Goal: Task Accomplishment & Management: Complete application form

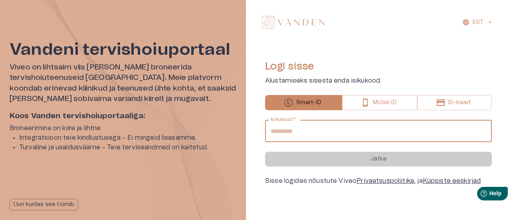
click at [317, 137] on input "Isikukood   *" at bounding box center [378, 131] width 227 height 22
type input "**********"
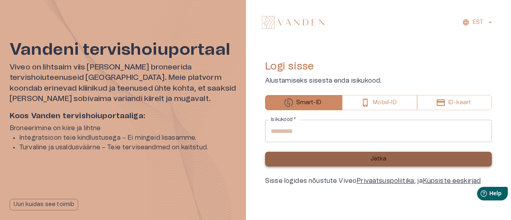
click at [385, 156] on p "Jätka" at bounding box center [379, 159] width 16 height 8
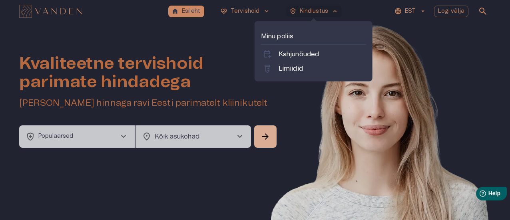
click at [308, 10] on p "Kindlustus" at bounding box center [314, 11] width 29 height 8
click at [296, 56] on p "Kahjunõuded" at bounding box center [298, 55] width 41 height 10
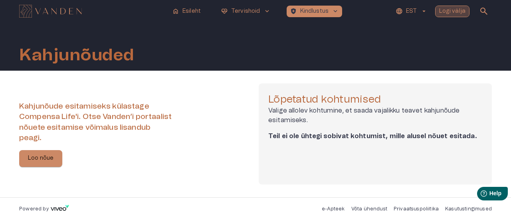
click at [465, 10] on p "Logi välja" at bounding box center [453, 11] width 27 height 8
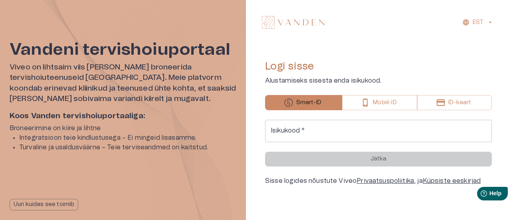
drag, startPoint x: 326, startPoint y: 3, endPoint x: 415, endPoint y: 50, distance: 101.3
click at [417, 49] on div "EST Logi sisse Alustamiseks sisesta enda isikukood. Smart-ID Mobiil-ID ID-kaart…" at bounding box center [378, 110] width 265 height 220
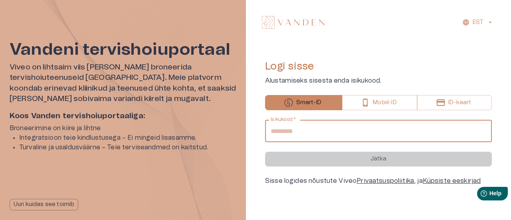
click at [325, 131] on input "Isikukood   *" at bounding box center [378, 131] width 227 height 22
type input "**********"
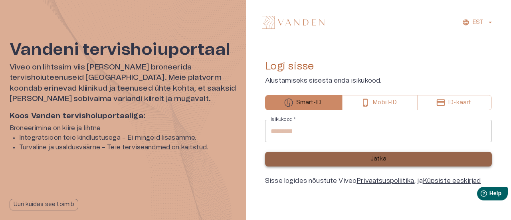
click at [385, 164] on button "Jätka" at bounding box center [378, 159] width 227 height 15
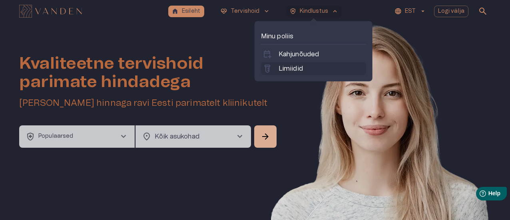
click at [297, 66] on p "Limiidid" at bounding box center [290, 69] width 24 height 10
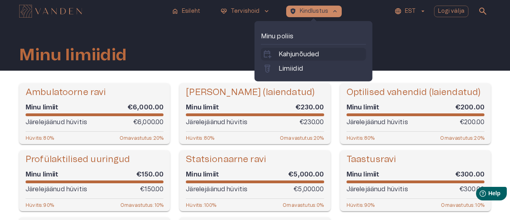
click at [298, 55] on p "Kahjunõuded" at bounding box center [298, 55] width 41 height 10
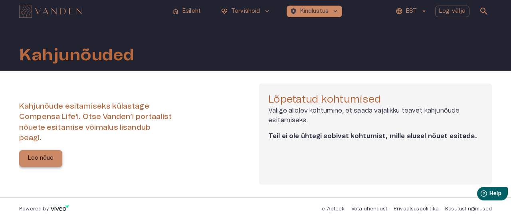
click at [57, 162] on button "Loo nõue" at bounding box center [40, 158] width 43 height 17
click at [462, 10] on p "Logi välja" at bounding box center [453, 11] width 27 height 8
